Goal: Information Seeking & Learning: Find specific page/section

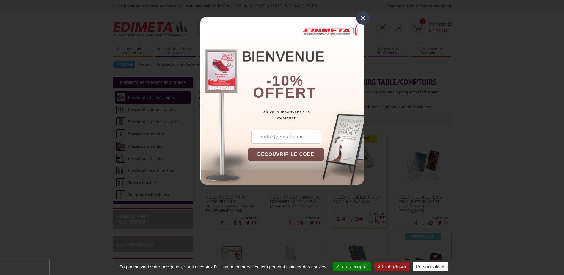
click at [364, 18] on div "×" at bounding box center [363, 18] width 14 height 14
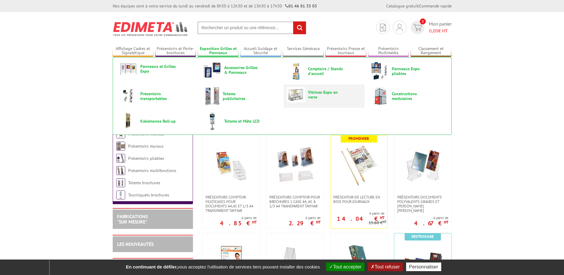
click at [311, 97] on span "Vitrines Expo en verre" at bounding box center [326, 95] width 36 height 10
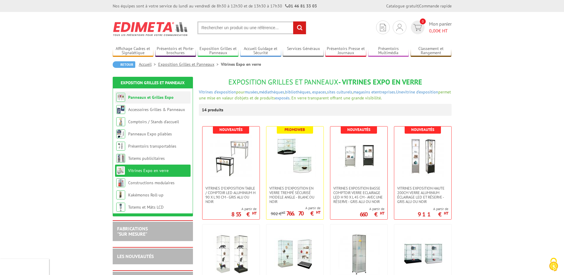
click at [146, 96] on link "Panneaux et Grilles Expo" at bounding box center [150, 97] width 45 height 5
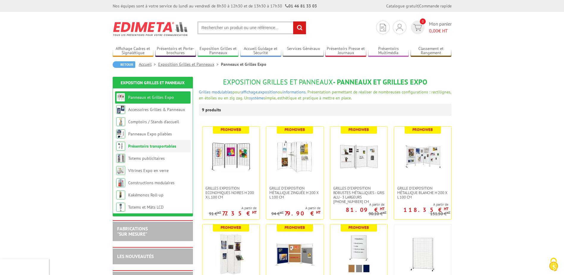
click at [137, 146] on link "Présentoirs transportables" at bounding box center [152, 145] width 48 height 5
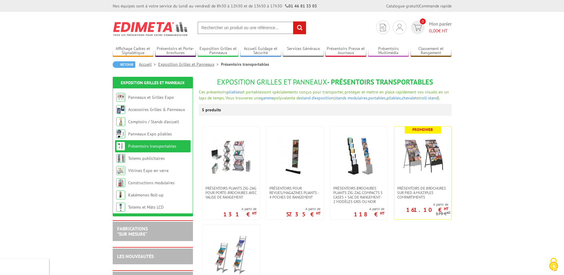
click at [247, 28] on input "text" at bounding box center [251, 27] width 109 height 13
type input "vitrine maquette"
click at [293, 21] on input "rechercher" at bounding box center [299, 27] width 13 height 13
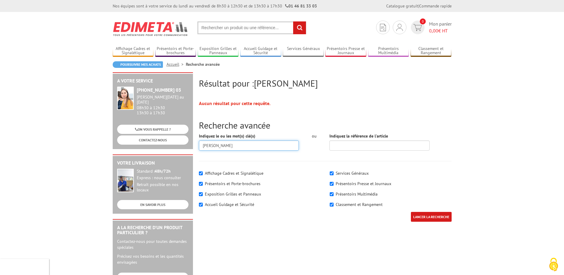
click at [219, 146] on input "vitrine maquette" at bounding box center [249, 145] width 100 height 10
type input "vitrine"
click at [411, 212] on input "LANCER LA RECHERCHE" at bounding box center [431, 217] width 41 height 10
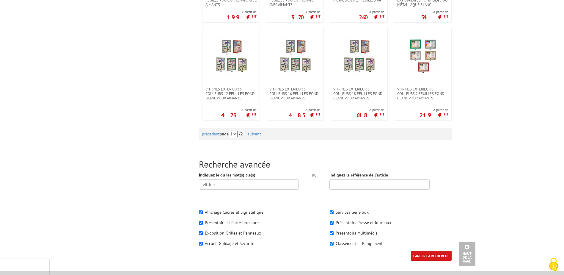
scroll to position [594, 0]
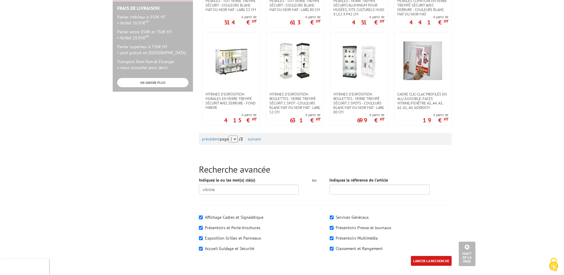
scroll to position [297, 0]
